Goal: Transaction & Acquisition: Purchase product/service

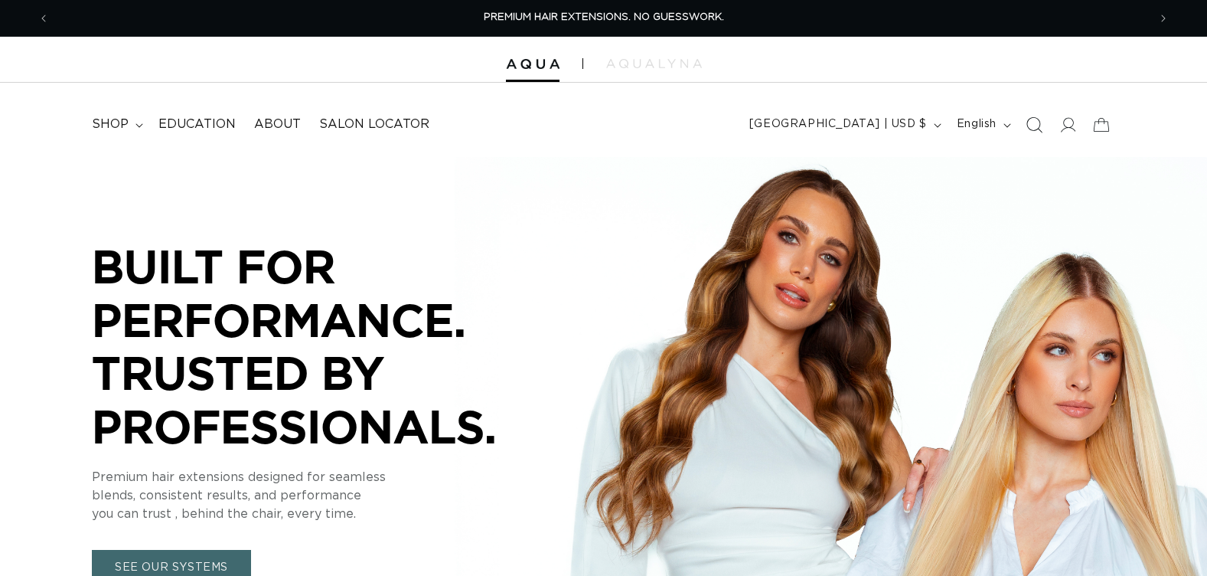
click at [1032, 127] on icon "Search" at bounding box center [1034, 124] width 16 height 16
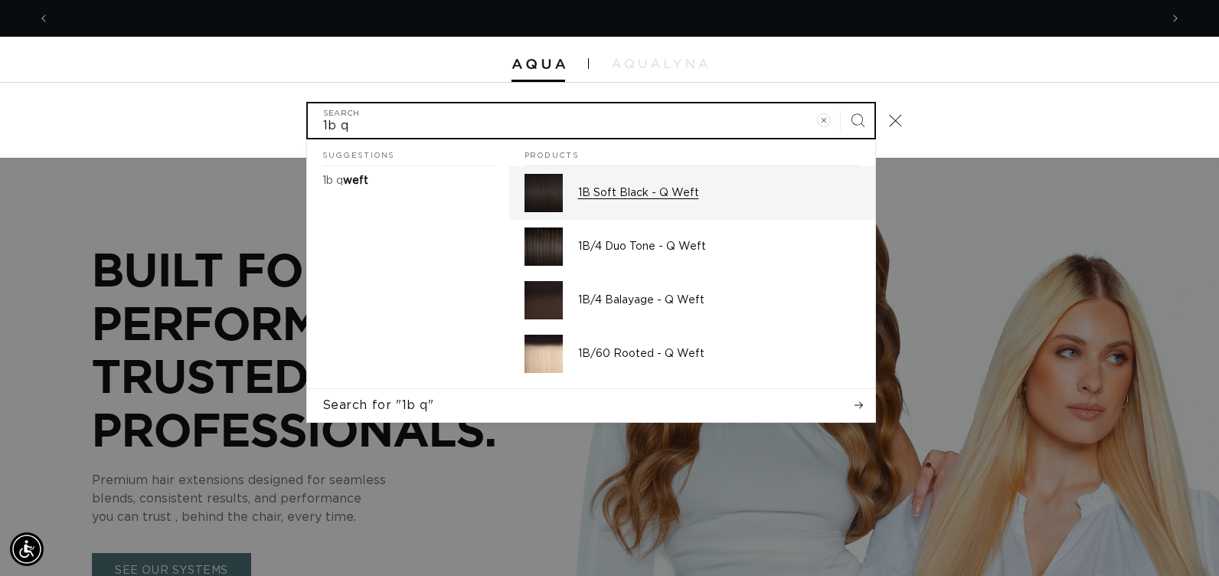
scroll to position [0, 2220]
type input "1b q"
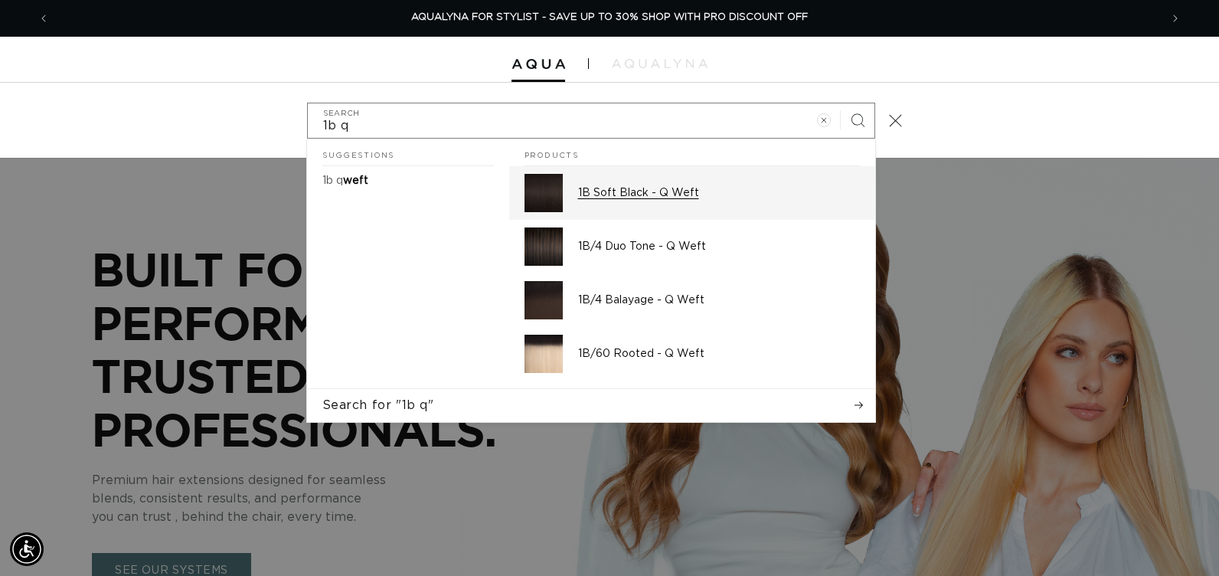
click at [539, 206] on img "Search" at bounding box center [543, 193] width 38 height 38
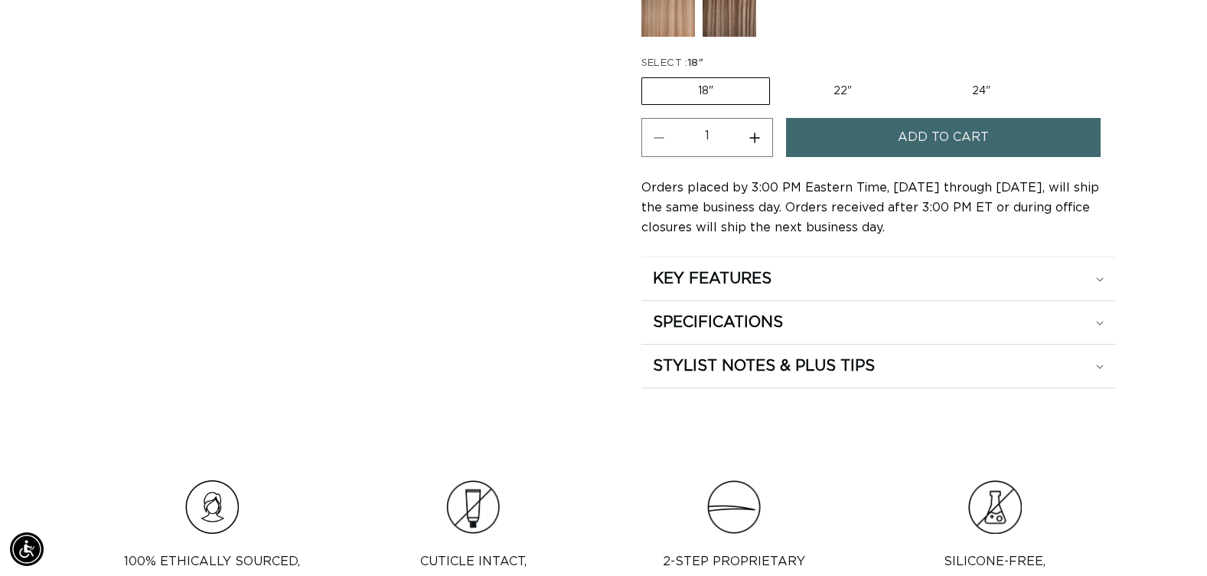
click at [756, 135] on button "Increase quantity for 1B Soft Black - Q Weft" at bounding box center [755, 137] width 34 height 39
type input "2"
click at [859, 120] on button "Add to cart" at bounding box center [943, 137] width 315 height 39
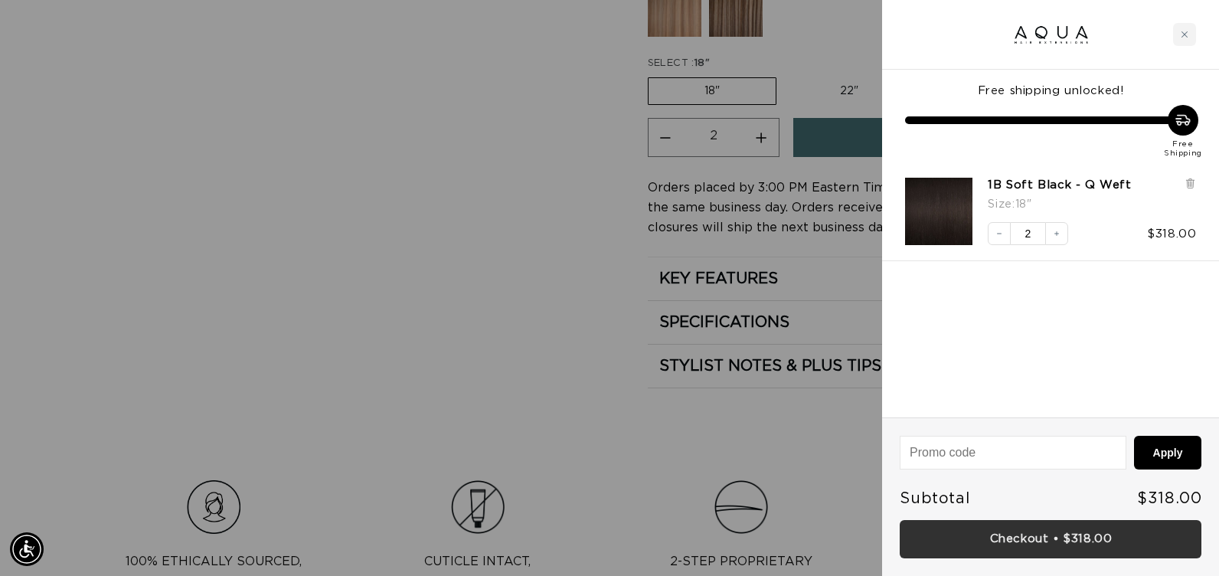
scroll to position [0, 2220]
click at [1020, 537] on link "Checkout • $318.00" at bounding box center [1050, 539] width 302 height 39
